Goal: Task Accomplishment & Management: Manage account settings

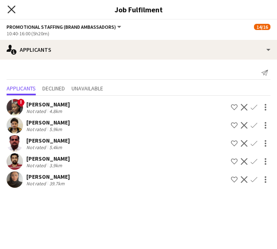
scroll to position [0, 237]
click at [13, 10] on icon "Close pop-in" at bounding box center [11, 9] width 8 height 8
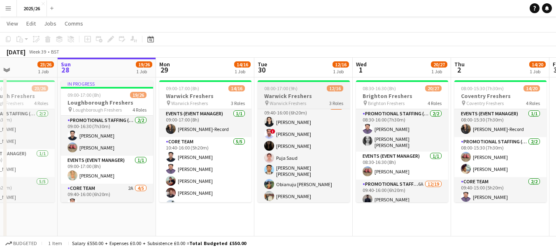
scroll to position [112, 0]
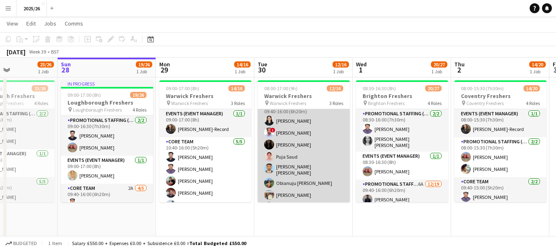
click at [277, 125] on app-card-role "Promotional Staffing (Brand Ambassadors) 4A [DATE] 09:40-16:00 (6h20m) [PERSON_…" at bounding box center [304, 170] width 92 height 138
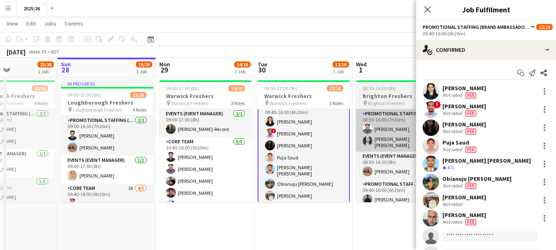
scroll to position [113, 0]
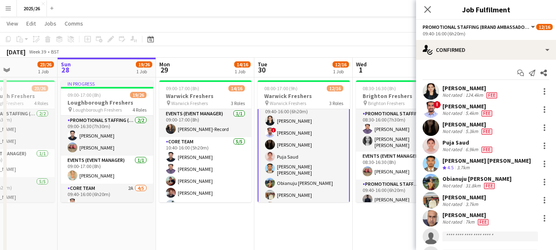
click at [277, 111] on div "5.4km" at bounding box center [472, 113] width 16 height 7
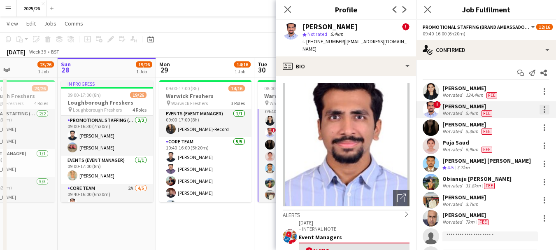
click at [277, 109] on div at bounding box center [545, 110] width 2 height 2
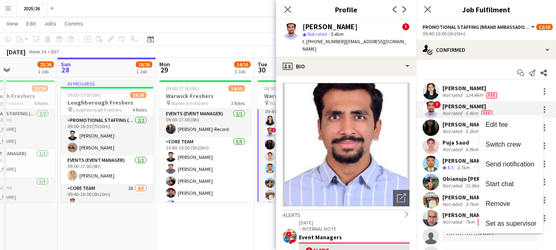
click at [277, 59] on div at bounding box center [278, 125] width 556 height 250
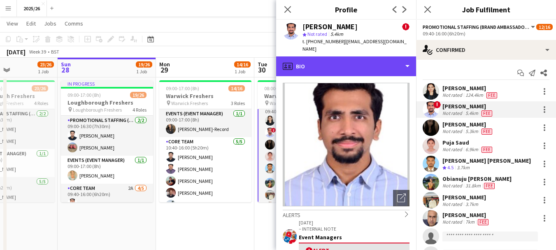
click at [277, 59] on div "profile Bio" at bounding box center [346, 66] width 140 height 20
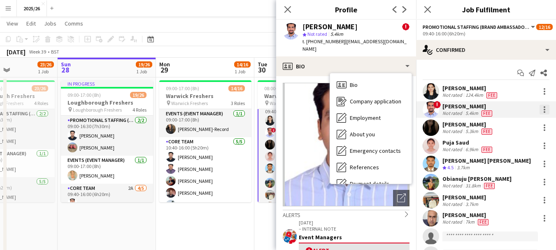
click at [277, 112] on div at bounding box center [544, 110] width 10 height 10
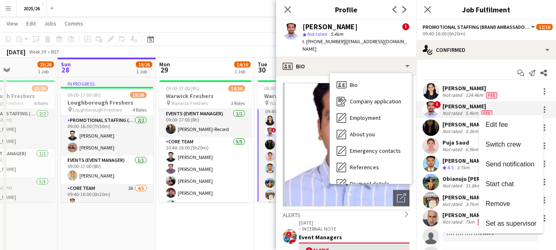
click at [277, 137] on div at bounding box center [278, 125] width 556 height 250
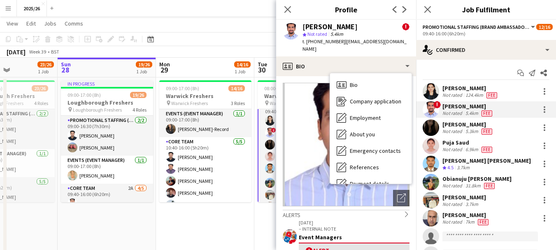
scroll to position [94, 0]
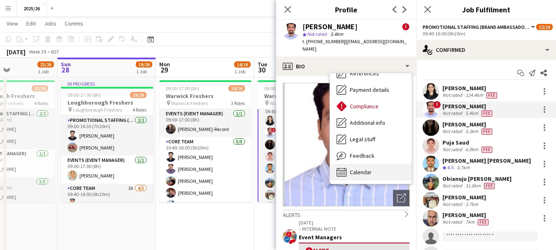
click at [277, 164] on div "Calendar Calendar" at bounding box center [370, 172] width 81 height 16
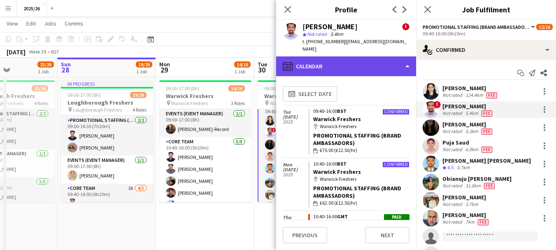
click at [277, 63] on div "calendar-full Calendar" at bounding box center [346, 66] width 140 height 20
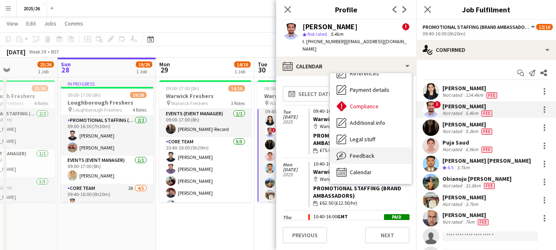
drag, startPoint x: 370, startPoint y: 140, endPoint x: 370, endPoint y: 145, distance: 5.3
click at [277, 147] on div "Feedback Feedback" at bounding box center [370, 155] width 81 height 16
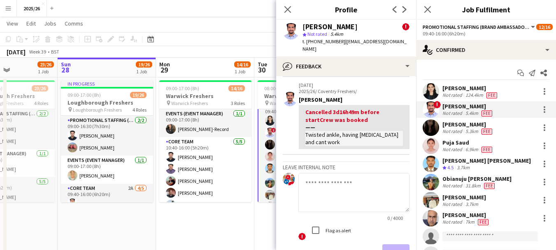
scroll to position [168, 0]
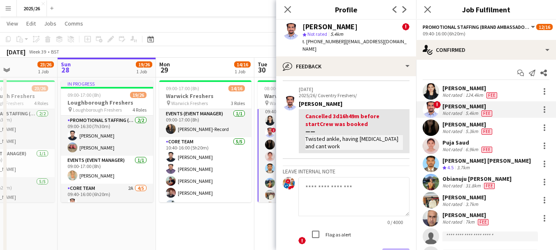
click at [277, 181] on textarea at bounding box center [353, 196] width 111 height 39
type textarea "*"
type textarea "**********"
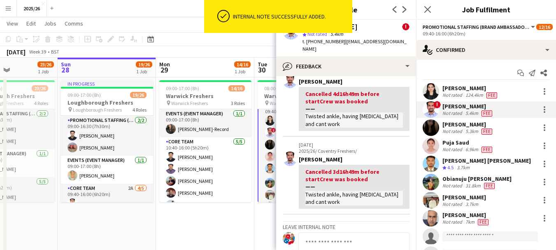
scroll to position [223, 0]
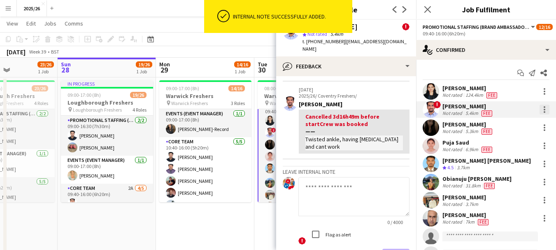
click at [277, 112] on div at bounding box center [545, 112] width 2 height 2
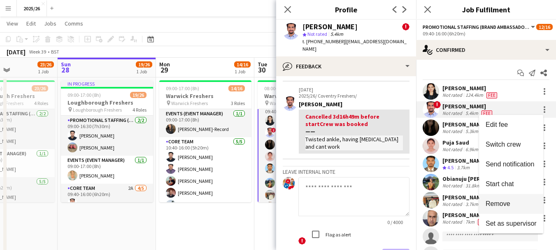
click at [277, 200] on span "Remove" at bounding box center [498, 203] width 25 height 7
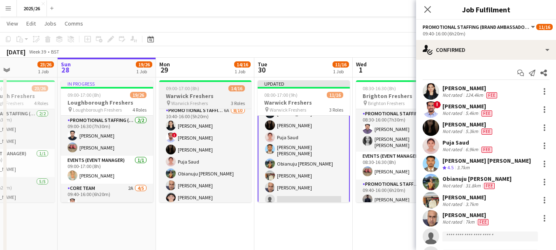
scroll to position [109, 0]
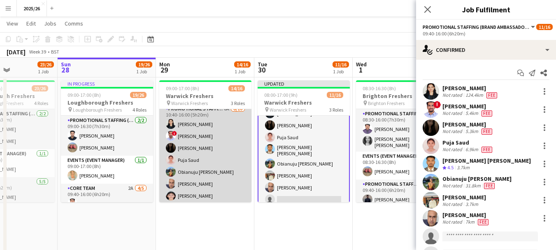
click at [224, 149] on app-card-role "Promotional Staffing (Brand Ambassadors) 6A [DATE] 10:40-16:00 (5h20m) [PERSON_…" at bounding box center [205, 173] width 92 height 138
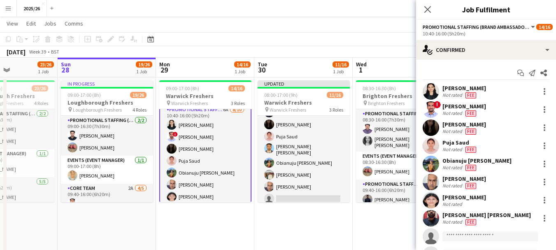
scroll to position [126, 0]
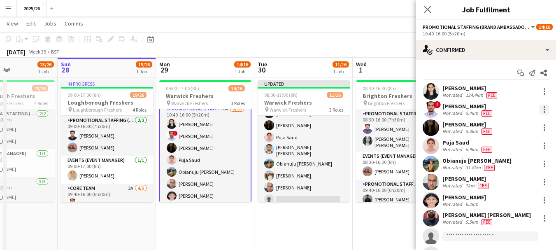
click at [277, 108] on div at bounding box center [544, 110] width 10 height 10
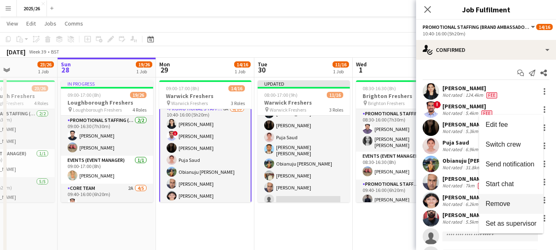
click at [277, 201] on span "Remove" at bounding box center [498, 203] width 25 height 7
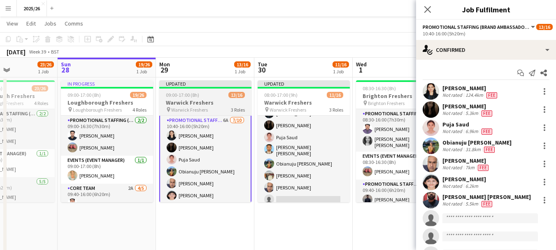
scroll to position [102, 0]
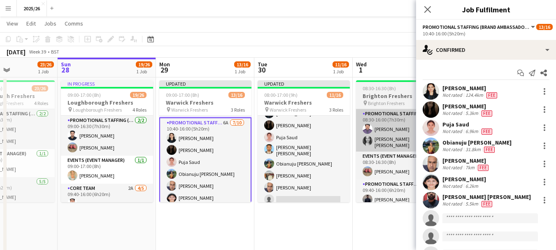
click at [198, 155] on app-card-role "Promotional Staffing (Brand Ambassadors) 6A [DATE] 10:40-16:00 (5h20m) [PERSON_…" at bounding box center [205, 187] width 92 height 140
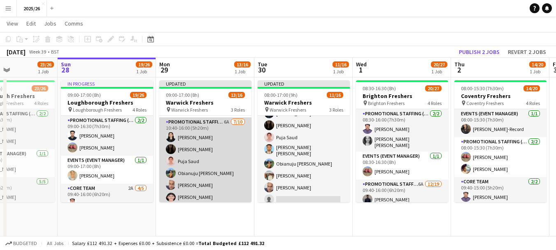
click at [218, 143] on app-card-role "Promotional Staffing (Brand Ambassadors) 6A [DATE] 10:40-16:00 (5h20m) [PERSON_…" at bounding box center [205, 186] width 92 height 138
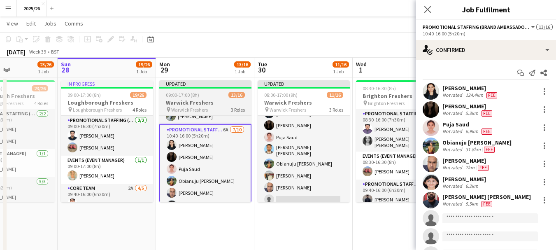
scroll to position [96, 0]
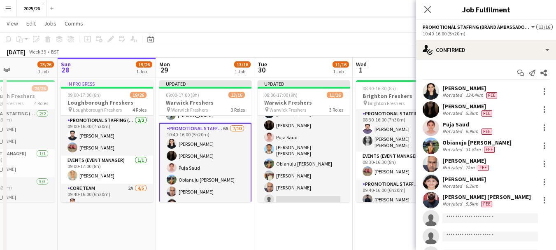
click at [277, 129] on app-user-avatar at bounding box center [431, 127] width 16 height 16
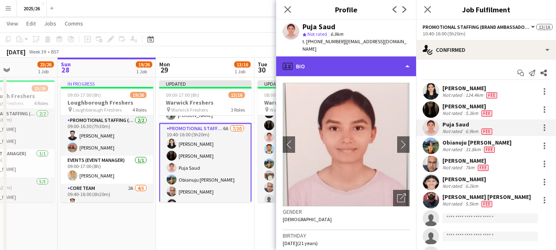
click at [277, 60] on div "profile Bio" at bounding box center [346, 66] width 140 height 20
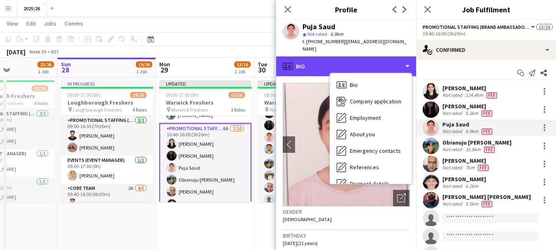
scroll to position [94, 0]
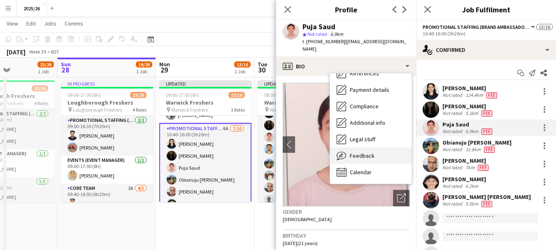
click at [277, 147] on div "Feedback Feedback" at bounding box center [370, 155] width 81 height 16
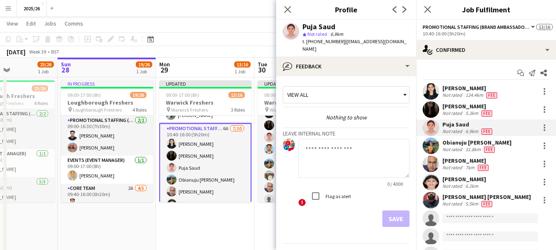
click at [277, 76] on app-crew-profile-feedback-tab "View all Nothing to show Leave internal note 0 / 4000 ! Flag as alert Save Prev…" at bounding box center [346, 163] width 140 height 174
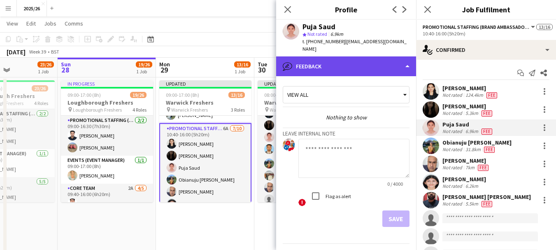
click at [277, 57] on div "bubble-pencil Feedback" at bounding box center [346, 66] width 140 height 20
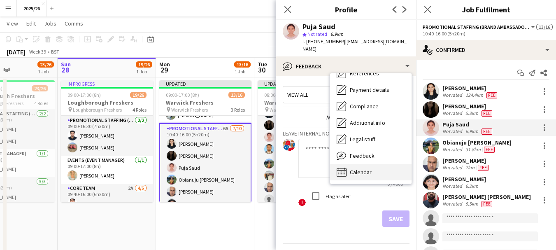
click at [277, 164] on div "Calendar Calendar" at bounding box center [370, 172] width 81 height 16
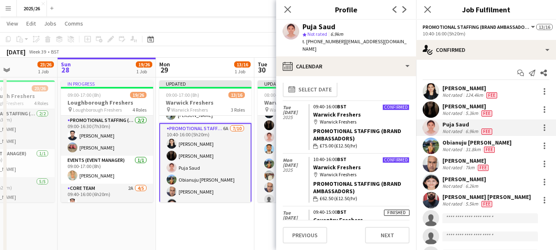
scroll to position [0, 0]
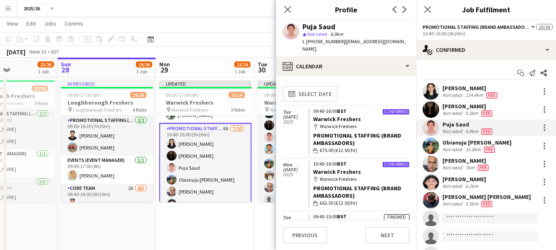
click at [277, 93] on app-user-avatar at bounding box center [431, 91] width 16 height 16
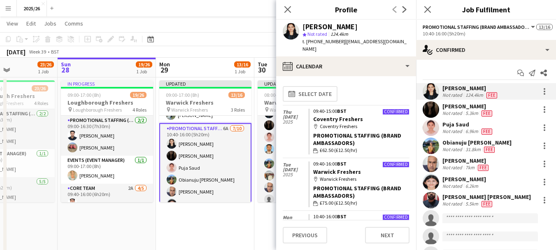
click at [277, 86] on div "calendar-full Select date" at bounding box center [346, 94] width 127 height 22
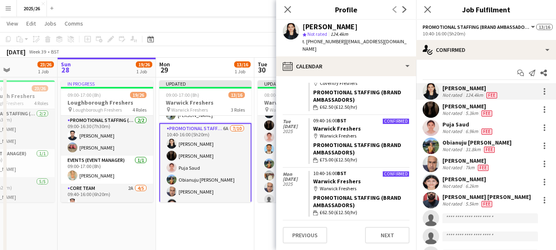
scroll to position [42, 0]
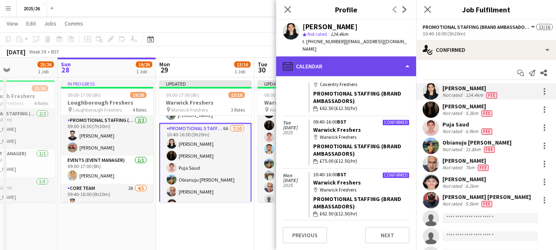
click at [277, 75] on div "calendar-full Calendar" at bounding box center [346, 66] width 140 height 20
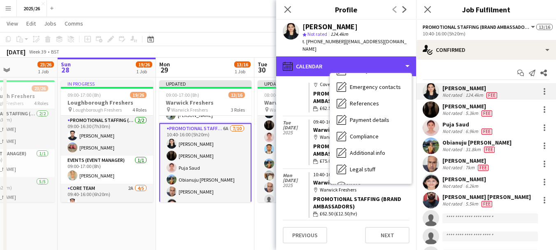
scroll to position [94, 0]
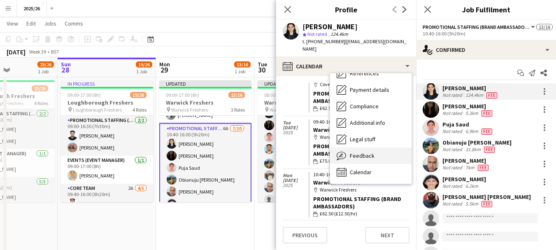
click at [277, 151] on div "Feedback Feedback" at bounding box center [370, 155] width 81 height 16
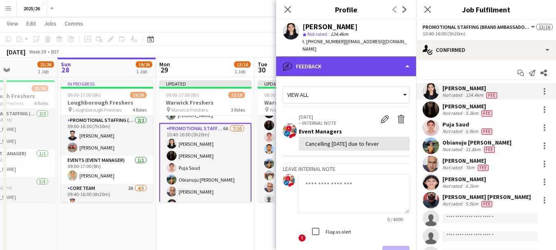
click at [277, 63] on div "bubble-pencil Feedback" at bounding box center [346, 66] width 140 height 20
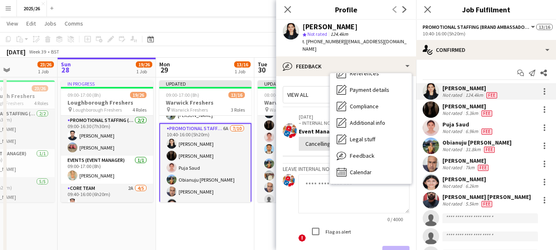
click at [277, 184] on textarea at bounding box center [353, 193] width 111 height 39
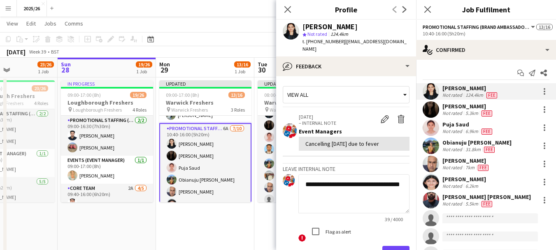
type textarea "**********"
click at [277, 246] on button "Save" at bounding box center [395, 254] width 27 height 16
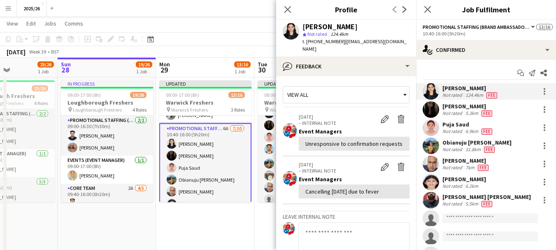
click at [277, 78] on app-crew-profile-feedback-tab "View all [DATE] – INTERNAL NOTE Edit internal note Delete internal note Event M…" at bounding box center [346, 163] width 140 height 174
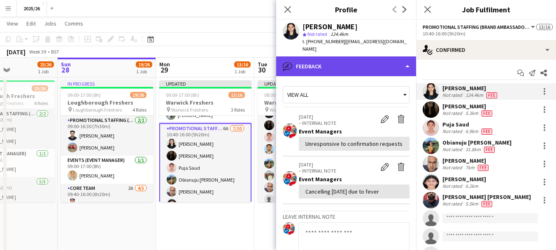
click at [277, 60] on div "bubble-pencil Feedback" at bounding box center [346, 66] width 140 height 20
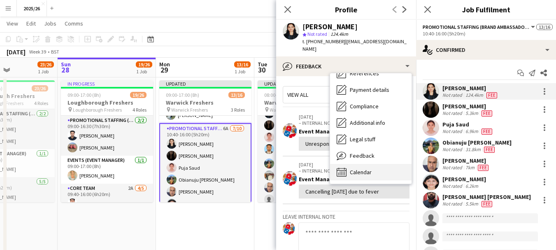
click at [277, 166] on div "Calendar Calendar" at bounding box center [370, 172] width 81 height 16
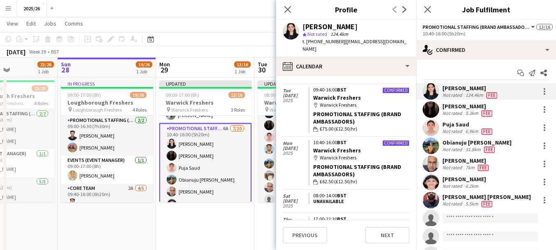
scroll to position [76, 0]
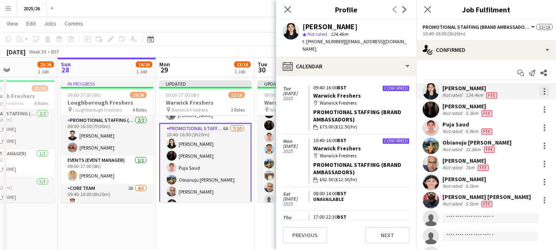
click at [277, 94] on div at bounding box center [544, 91] width 10 height 10
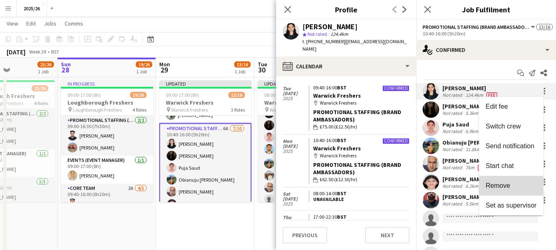
click at [277, 185] on span "Remove" at bounding box center [511, 185] width 51 height 7
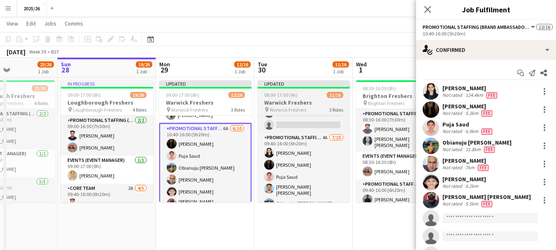
scroll to position [88, 0]
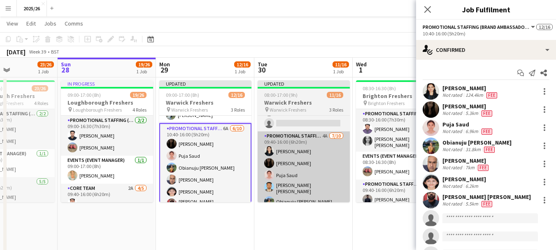
click at [277, 158] on app-card-role "Promotional Staffing (Brand Ambassadors) 4A [DATE] 09:40-16:00 (6h20m) [PERSON_…" at bounding box center [304, 200] width 92 height 138
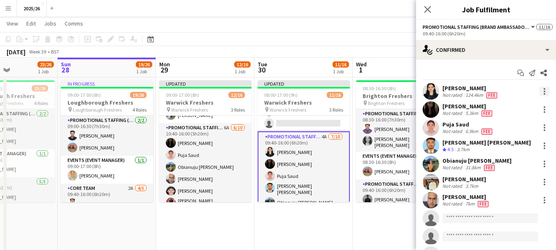
click at [277, 88] on div at bounding box center [544, 91] width 10 height 10
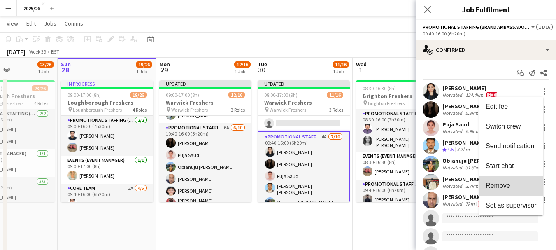
click at [277, 186] on span "Remove" at bounding box center [498, 185] width 25 height 7
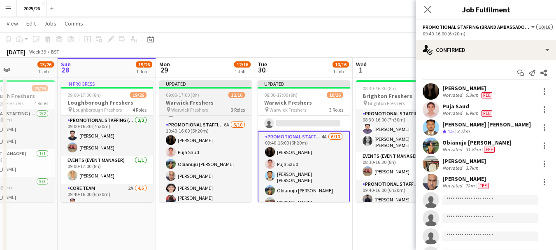
scroll to position [102, 0]
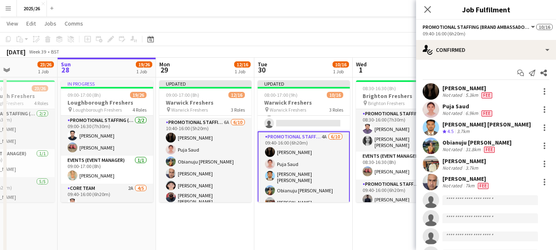
click at [277, 96] on span "Fee" at bounding box center [486, 95] width 11 height 6
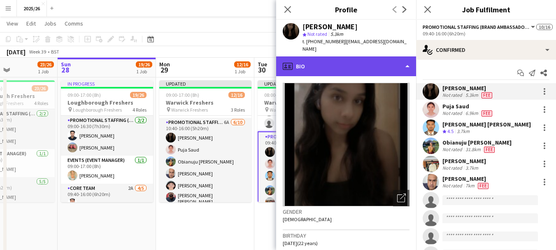
click at [277, 57] on div "profile Bio" at bounding box center [346, 66] width 140 height 20
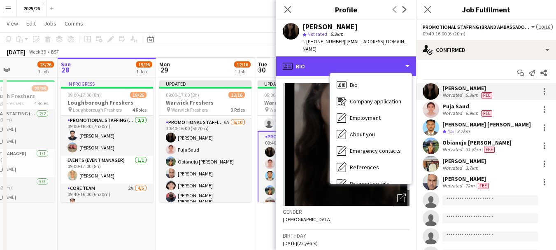
scroll to position [94, 0]
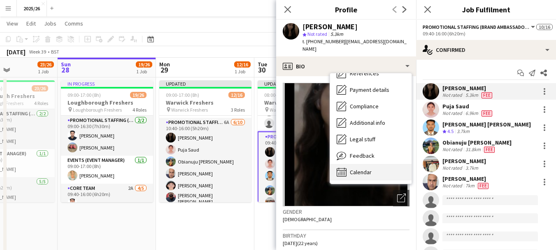
click at [277, 164] on div "Calendar Calendar" at bounding box center [370, 172] width 81 height 16
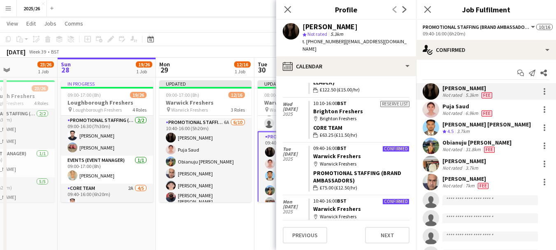
scroll to position [72, 0]
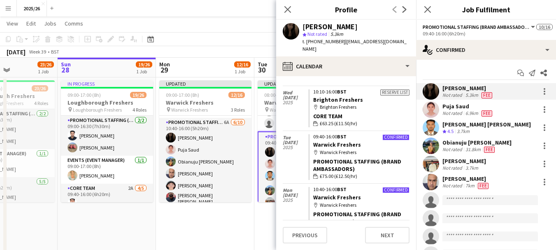
click at [277, 89] on div "[PERSON_NAME] Not rated 5.3km Fee" at bounding box center [486, 91] width 140 height 16
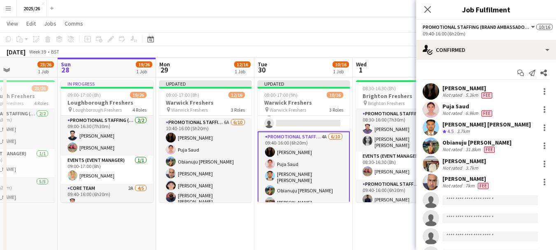
click at [277, 75] on div "Start chat Send notification Share" at bounding box center [486, 73] width 127 height 14
click at [277, 91] on div "[PERSON_NAME]" at bounding box center [467, 87] width 51 height 7
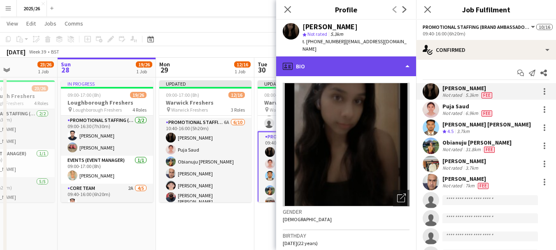
click at [277, 59] on div "profile Bio" at bounding box center [346, 66] width 140 height 20
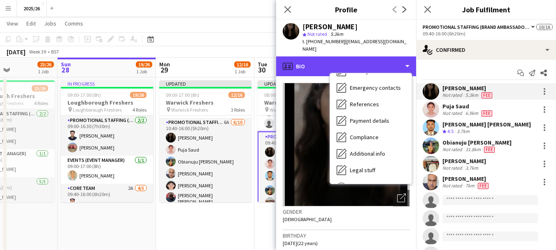
scroll to position [94, 0]
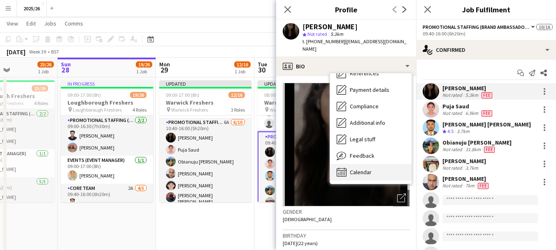
click at [277, 164] on div "Calendar Calendar" at bounding box center [370, 172] width 81 height 16
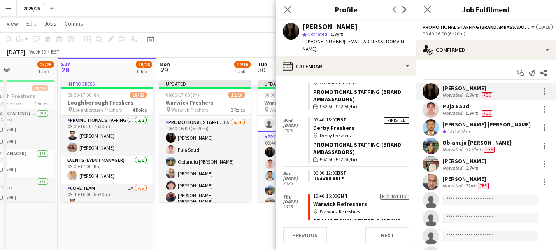
scroll to position [195, 0]
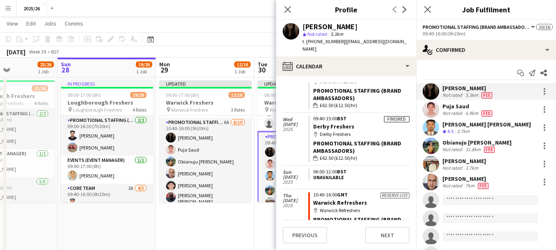
click at [277, 97] on div "Not rated" at bounding box center [452, 95] width 21 height 7
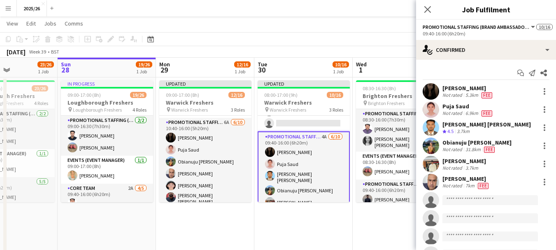
click at [277, 117] on div "Puja Saud Not rated 6.9km Fee" at bounding box center [486, 109] width 140 height 16
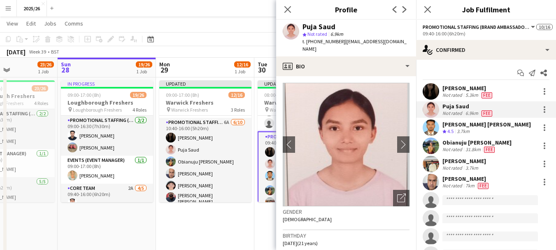
click at [214, 28] on app-page-menu "View Day view expanded Day view collapsed Month view Date picker Jump to [DATE]…" at bounding box center [278, 24] width 556 height 16
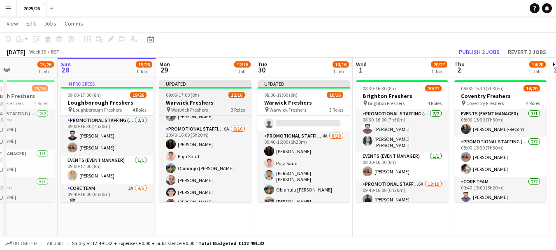
scroll to position [110, 0]
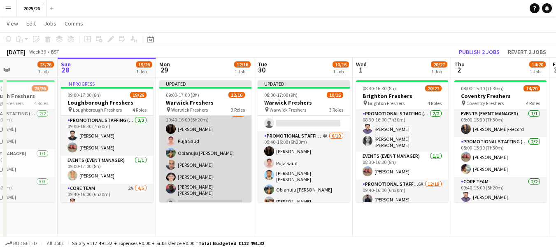
click at [218, 165] on app-card-role "Promotional Staffing (Brand Ambassadors) 6A [DATE] 10:40-16:00 (5h20m) [PERSON_…" at bounding box center [205, 178] width 92 height 138
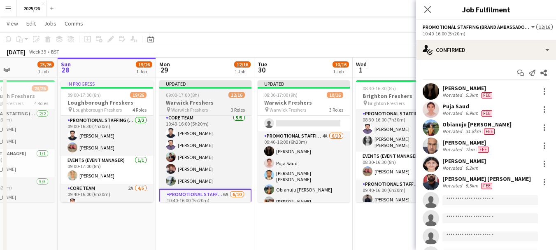
scroll to position [32, 0]
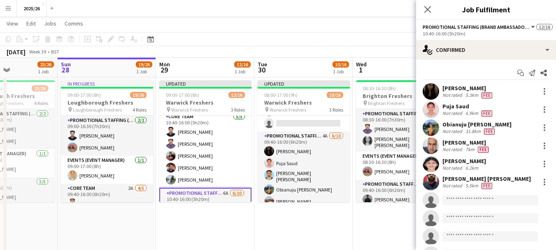
click at [277, 104] on div "Puja Saud Not rated 6.9km Fee" at bounding box center [486, 109] width 140 height 16
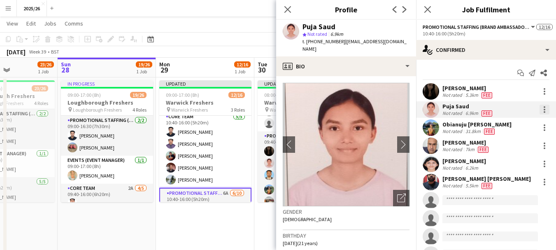
click at [277, 109] on div at bounding box center [544, 110] width 10 height 10
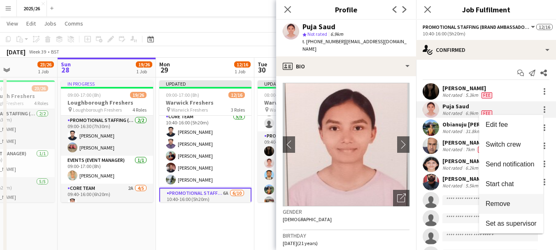
click at [277, 204] on span "Remove" at bounding box center [498, 203] width 25 height 7
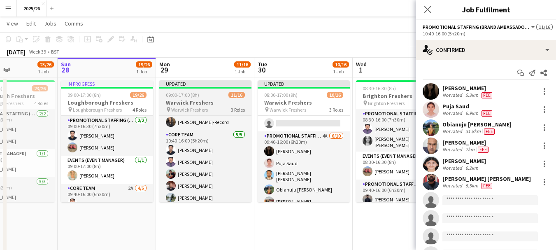
scroll to position [43, 0]
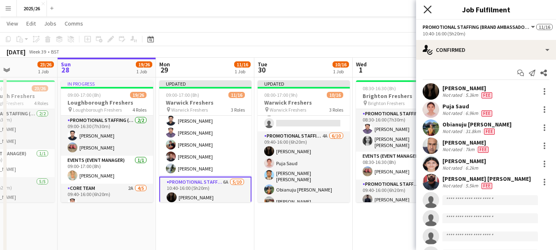
click at [277, 10] on icon at bounding box center [427, 9] width 8 height 8
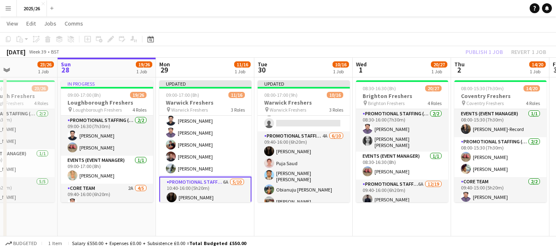
click at [277, 58] on app-board-header-date "Thu 2 14/20 1 Job" at bounding box center [500, 68] width 98 height 20
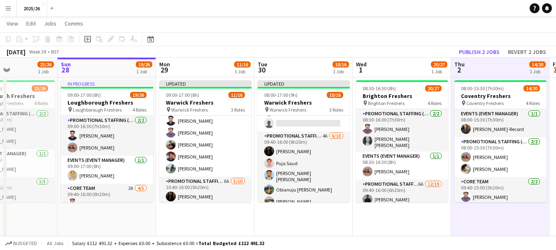
click at [277, 58] on app-board-header-date "Thu 2 14/20 1 Job" at bounding box center [500, 68] width 98 height 20
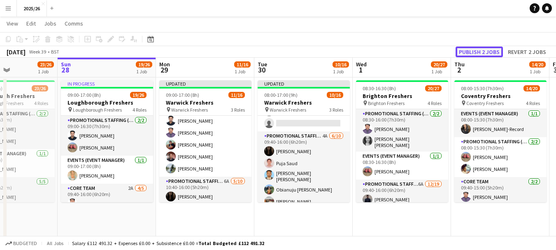
click at [277, 47] on button "Publish 2 jobs" at bounding box center [479, 52] width 47 height 11
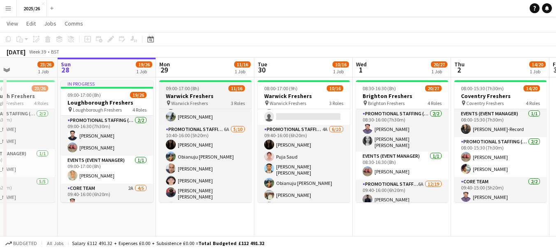
scroll to position [95, 0]
